Goal: Transaction & Acquisition: Obtain resource

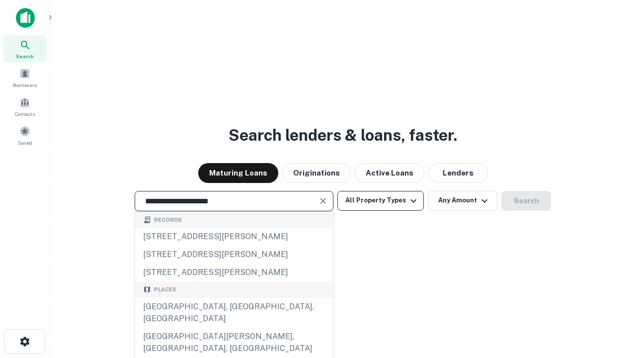
click at [233, 327] on div "[GEOGRAPHIC_DATA], [GEOGRAPHIC_DATA], [GEOGRAPHIC_DATA]" at bounding box center [234, 312] width 198 height 30
type input "**********"
click at [380, 200] on button "All Property Types" at bounding box center [380, 201] width 86 height 20
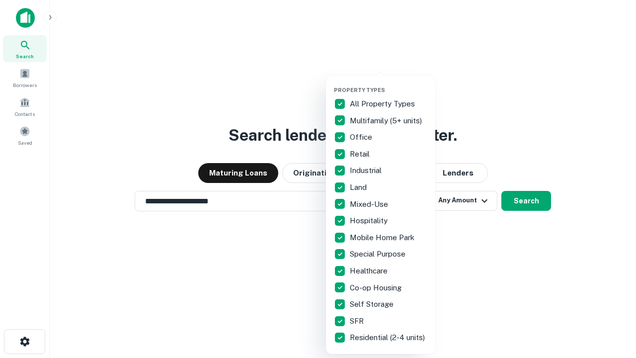
click at [388, 83] on button "button" at bounding box center [388, 83] width 109 height 0
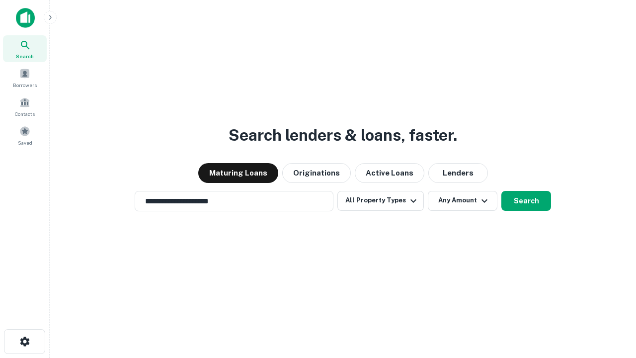
scroll to position [15, 0]
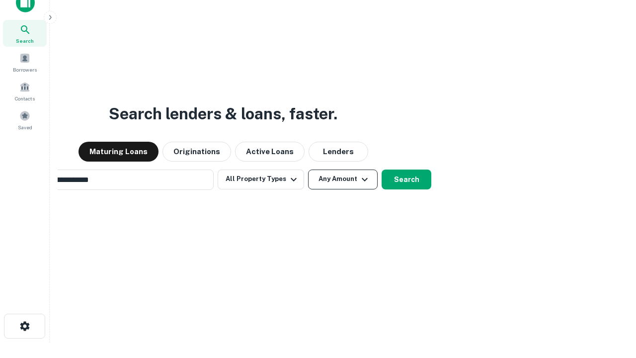
click at [308, 169] on button "Any Amount" at bounding box center [343, 179] width 70 height 20
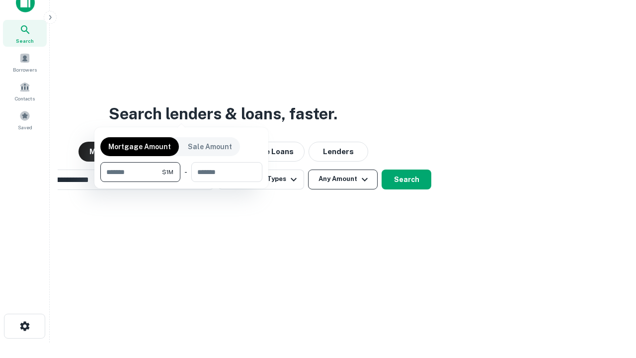
scroll to position [16, 0]
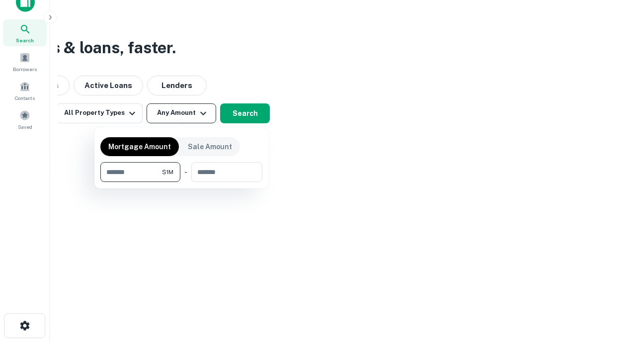
type input "*******"
click at [181, 182] on button "button" at bounding box center [181, 182] width 162 height 0
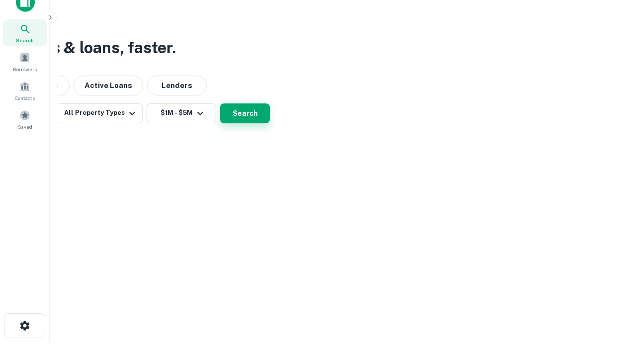
click at [270, 123] on button "Search" at bounding box center [245, 113] width 50 height 20
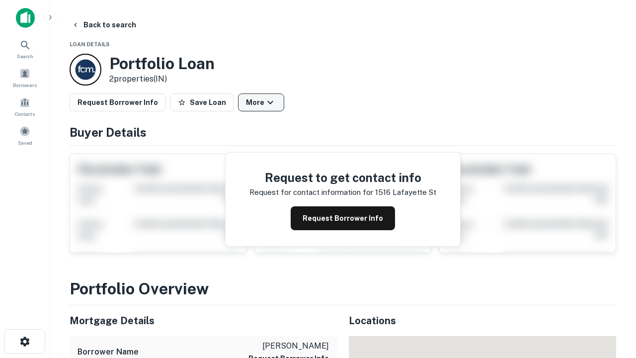
click at [261, 102] on button "More" at bounding box center [261, 102] width 46 height 18
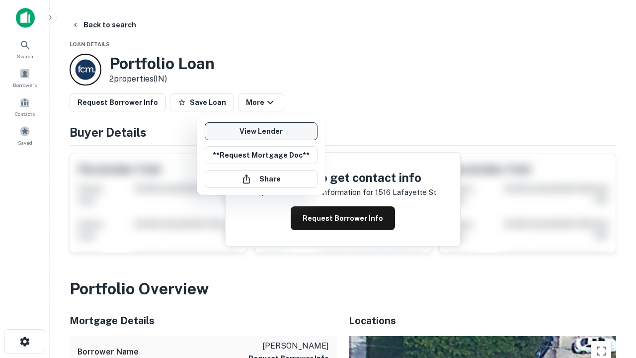
click at [261, 131] on link "View Lender" at bounding box center [261, 131] width 113 height 18
